Goal: Entertainment & Leisure: Consume media (video, audio)

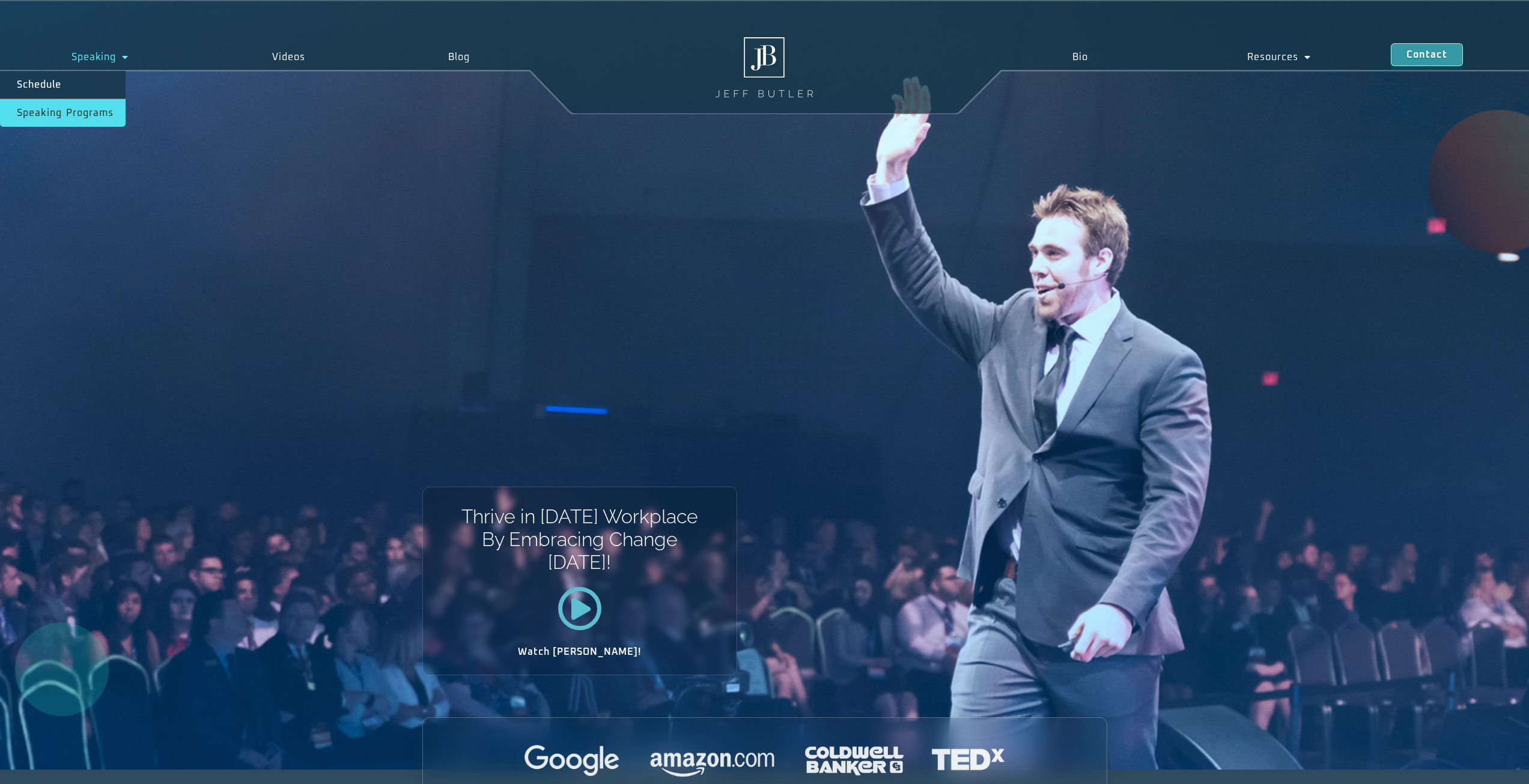
click at [96, 109] on link "Speaking Programs" at bounding box center [63, 113] width 125 height 27
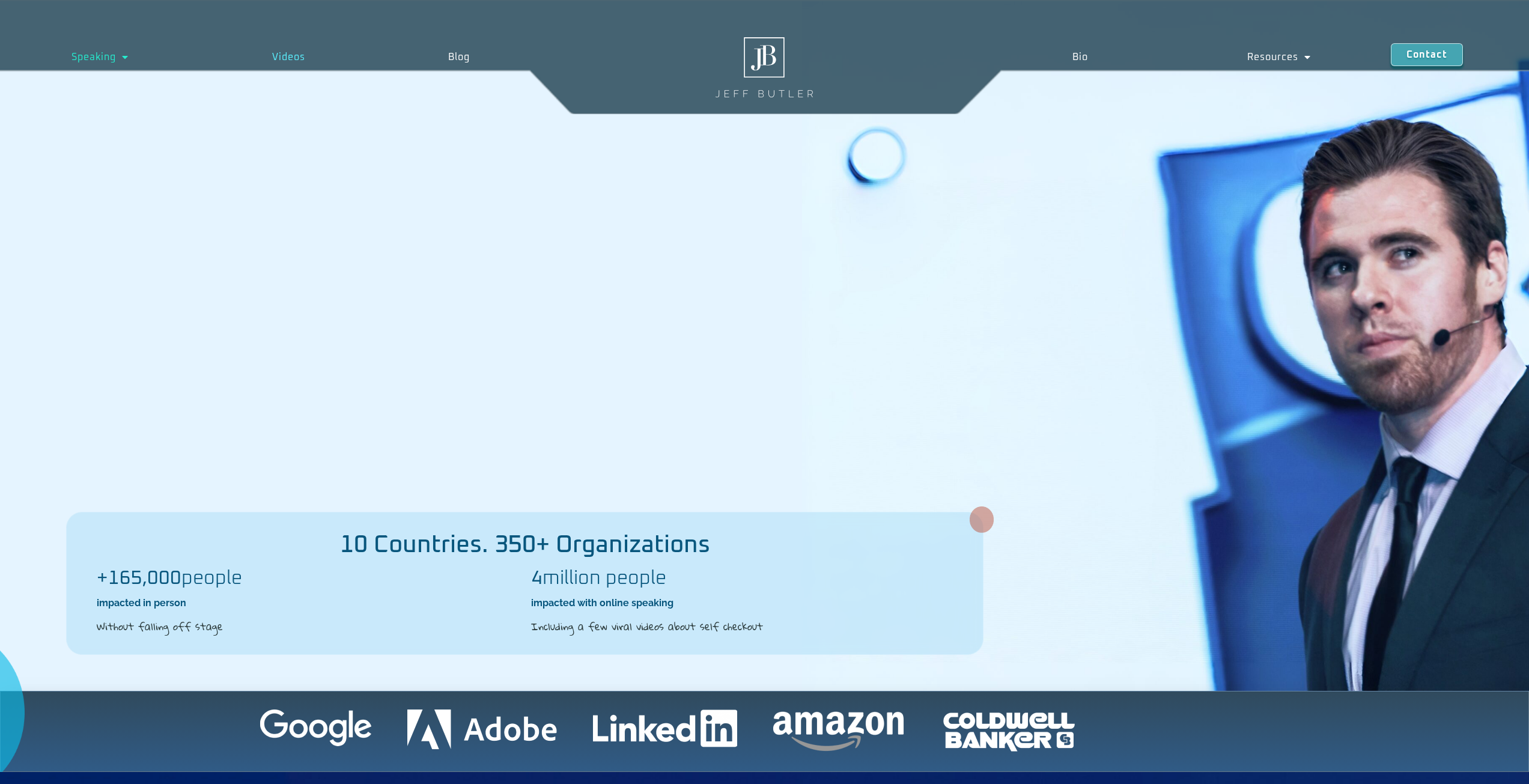
click at [282, 60] on link "Videos" at bounding box center [289, 56] width 177 height 27
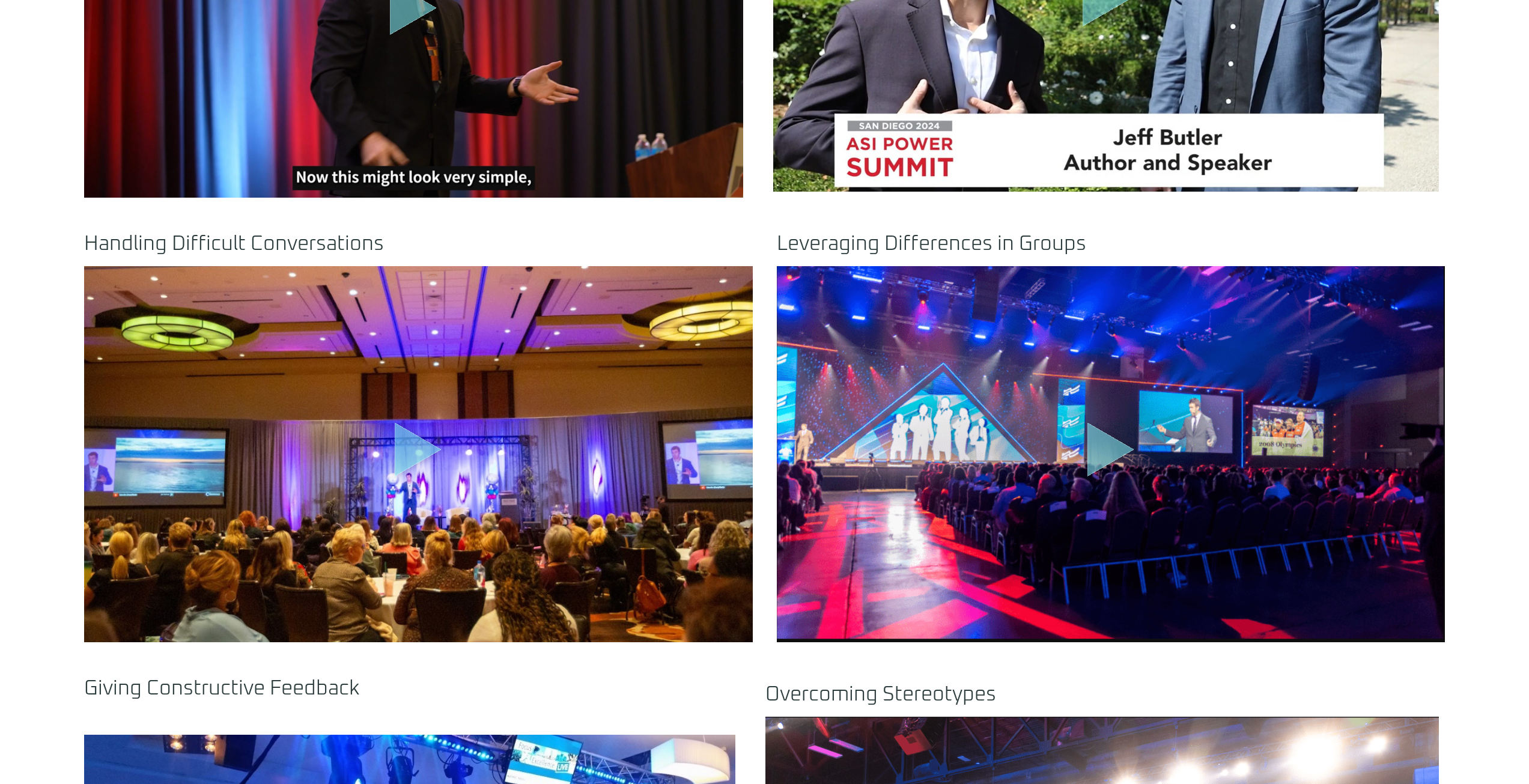
scroll to position [1030, 0]
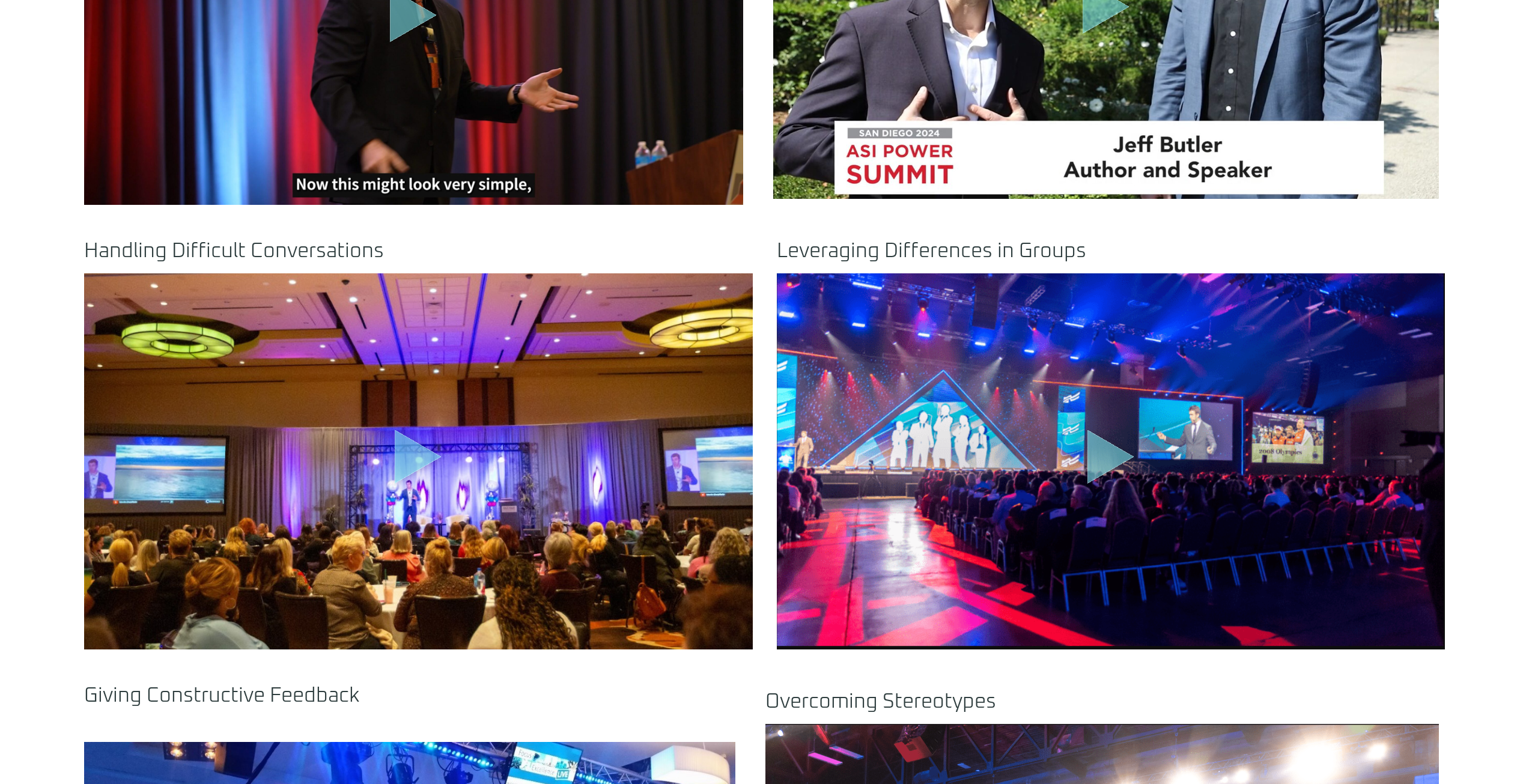
click at [414, 457] on icon "Play Video" at bounding box center [418, 456] width 47 height 54
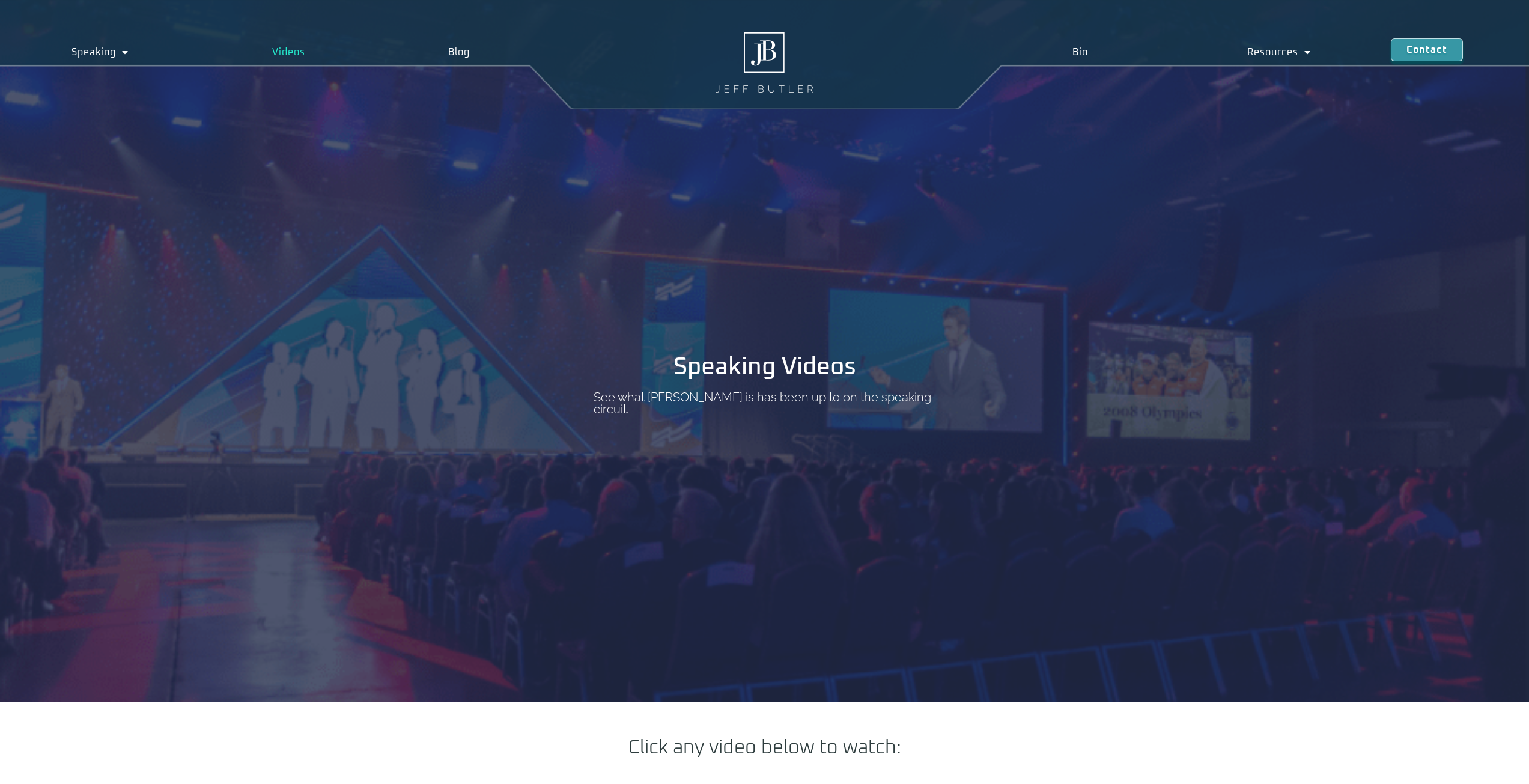
scroll to position [0, 0]
